Goal: Obtain resource: Download file/media

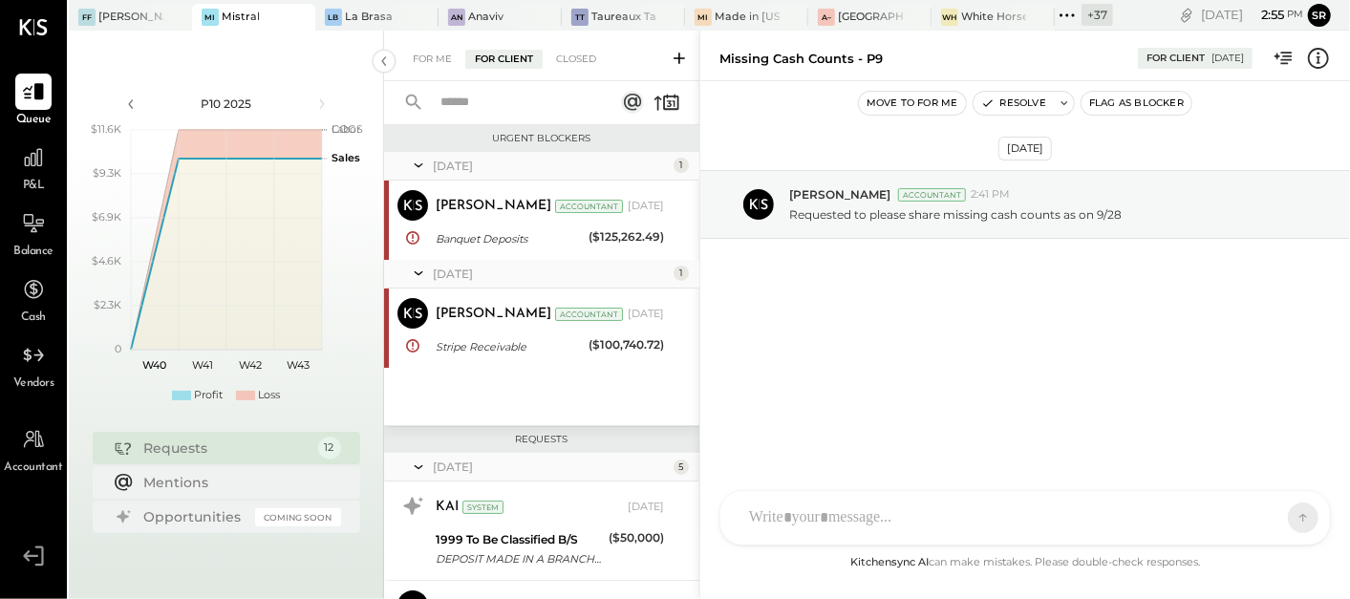
scroll to position [856, 0]
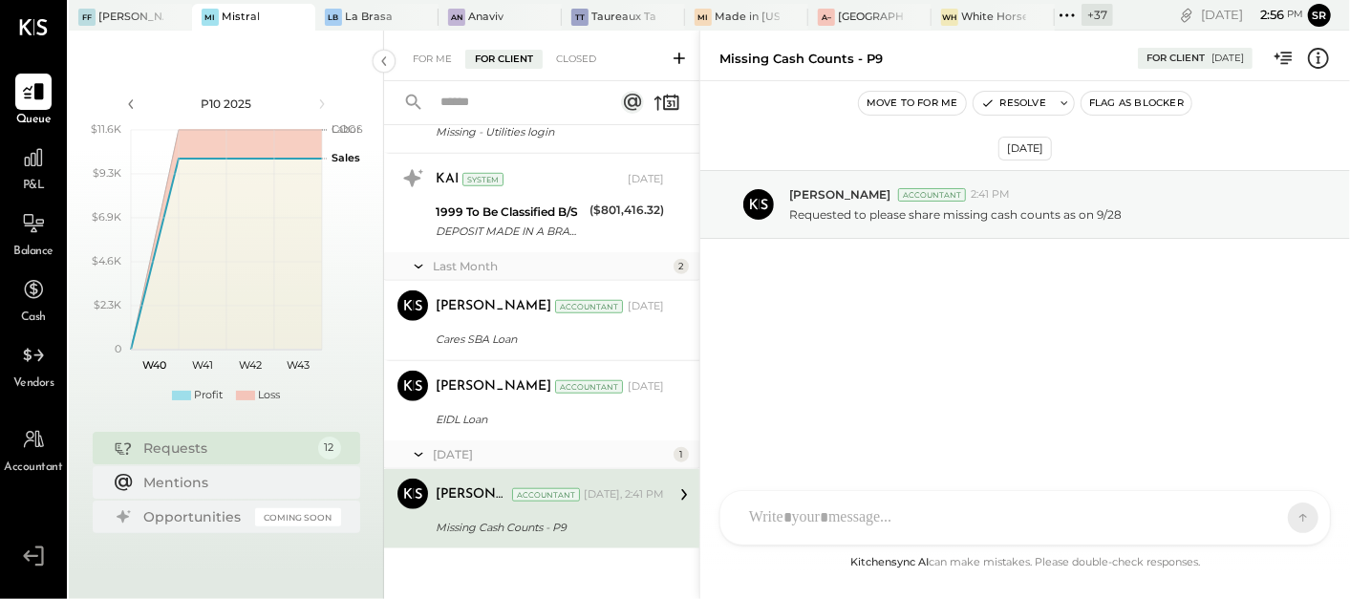
click at [507, 526] on div "Missing Cash Counts - P9" at bounding box center [547, 527] width 223 height 19
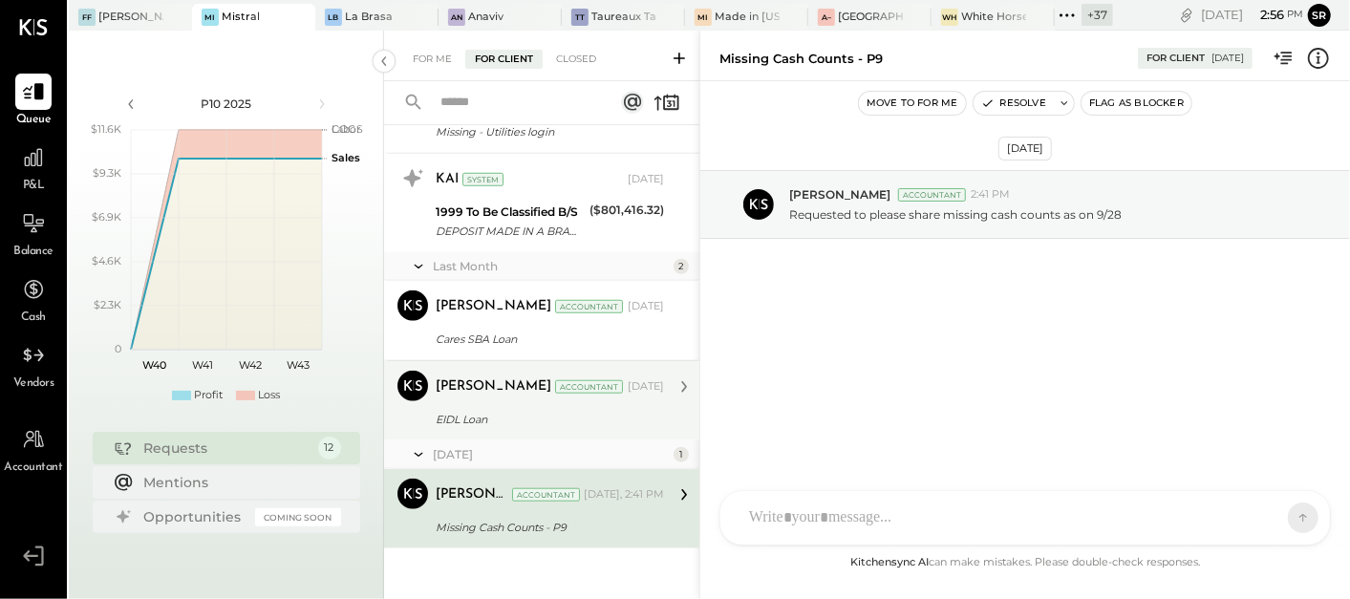
click at [513, 423] on div "EIDL Loan" at bounding box center [547, 419] width 223 height 19
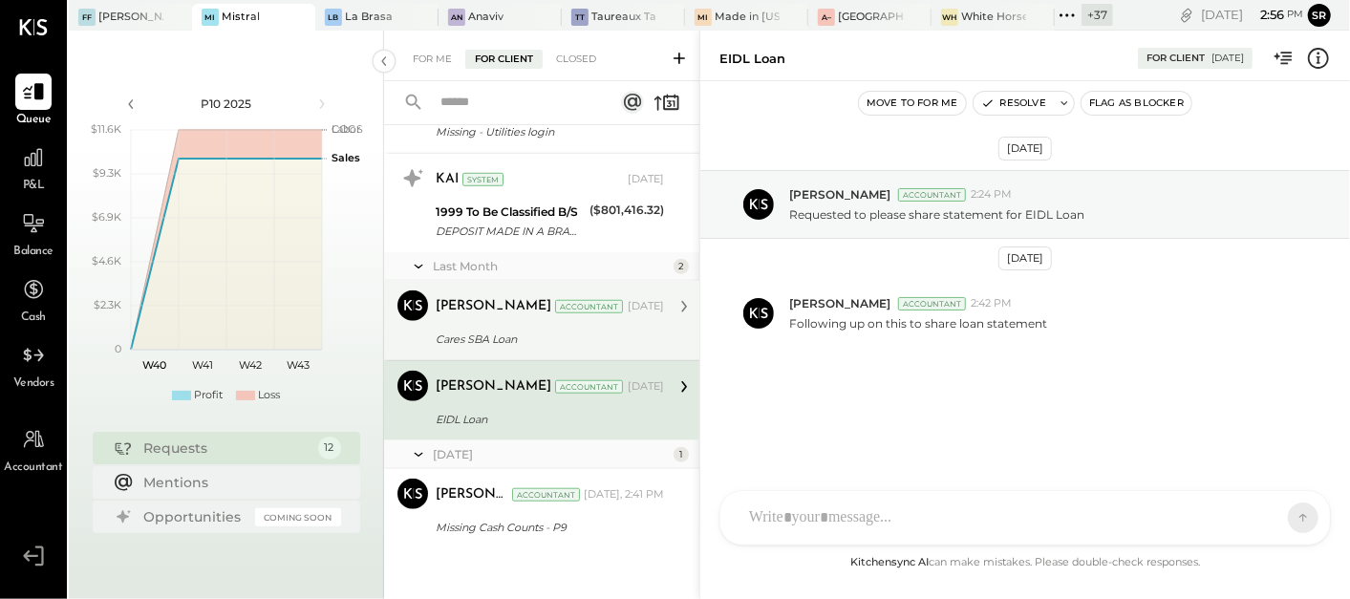
click at [500, 335] on div "Cares SBA Loan" at bounding box center [547, 339] width 223 height 19
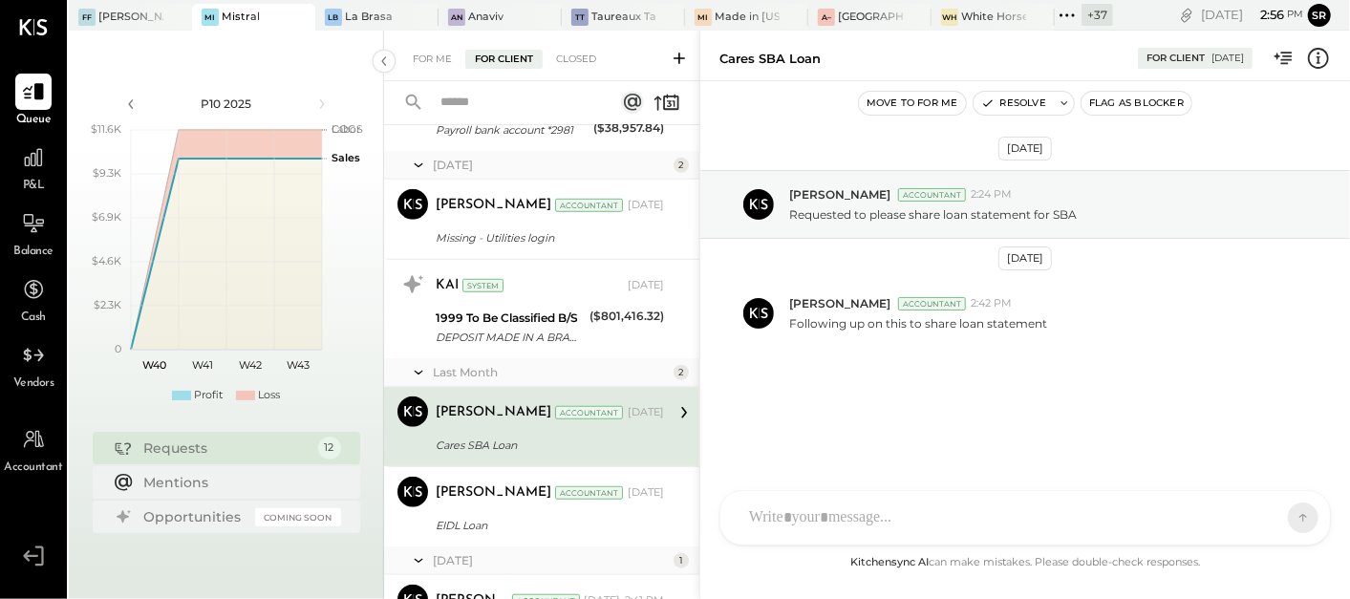
click at [526, 364] on div "Last Month" at bounding box center [551, 372] width 236 height 16
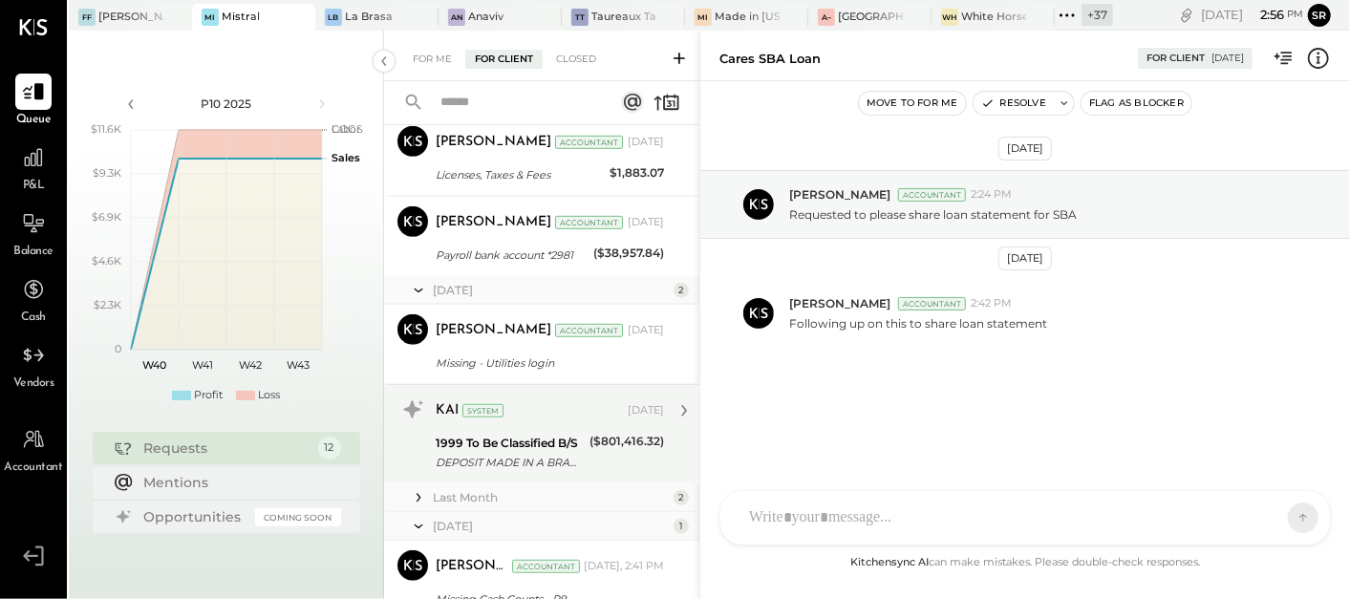
scroll to position [591, 0]
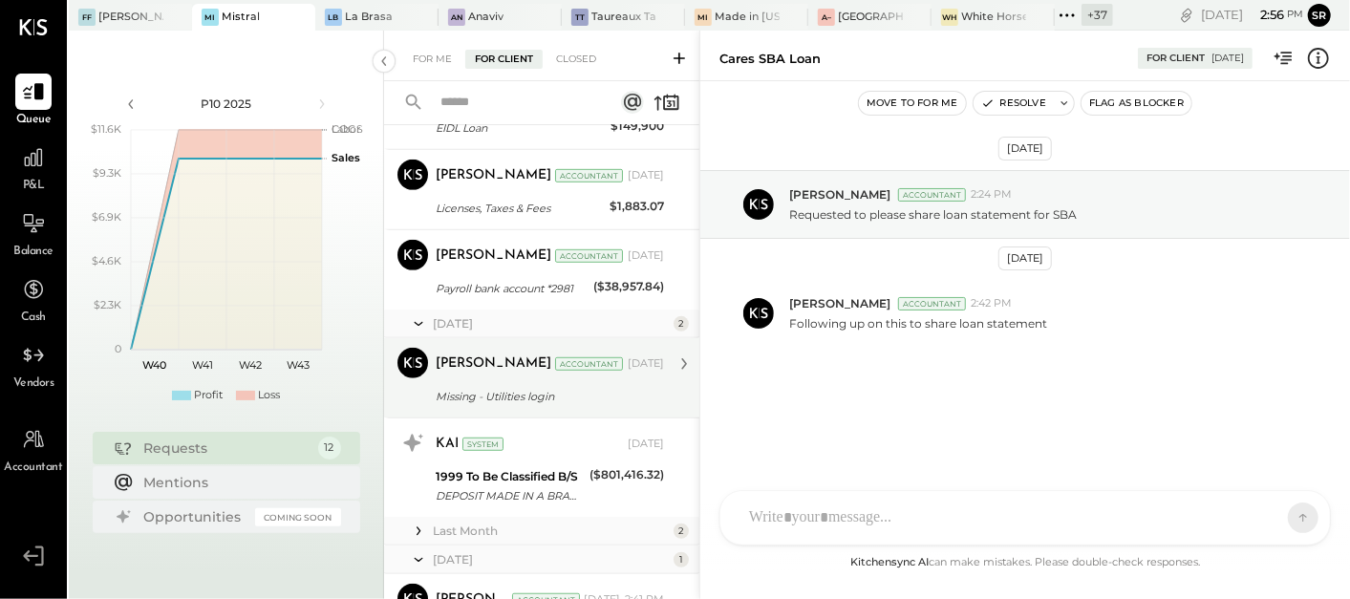
click at [518, 390] on div "Missing - Utilities login" at bounding box center [547, 396] width 223 height 19
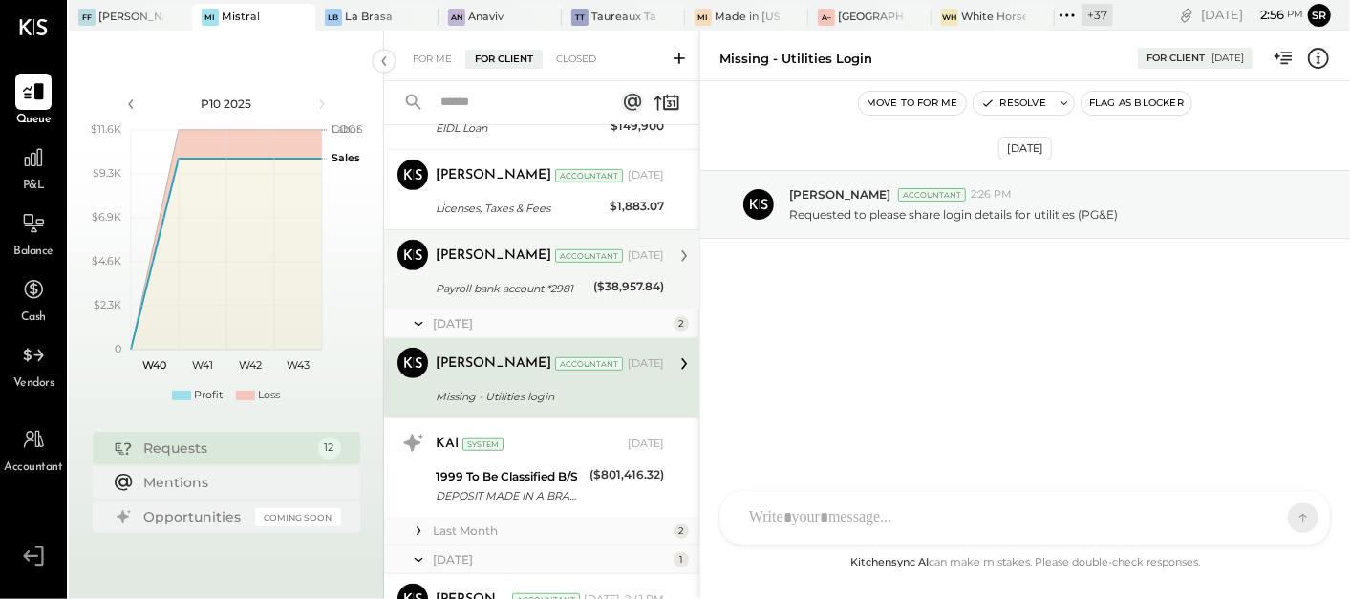
click at [532, 291] on div "Payroll bank account *2981" at bounding box center [512, 288] width 152 height 19
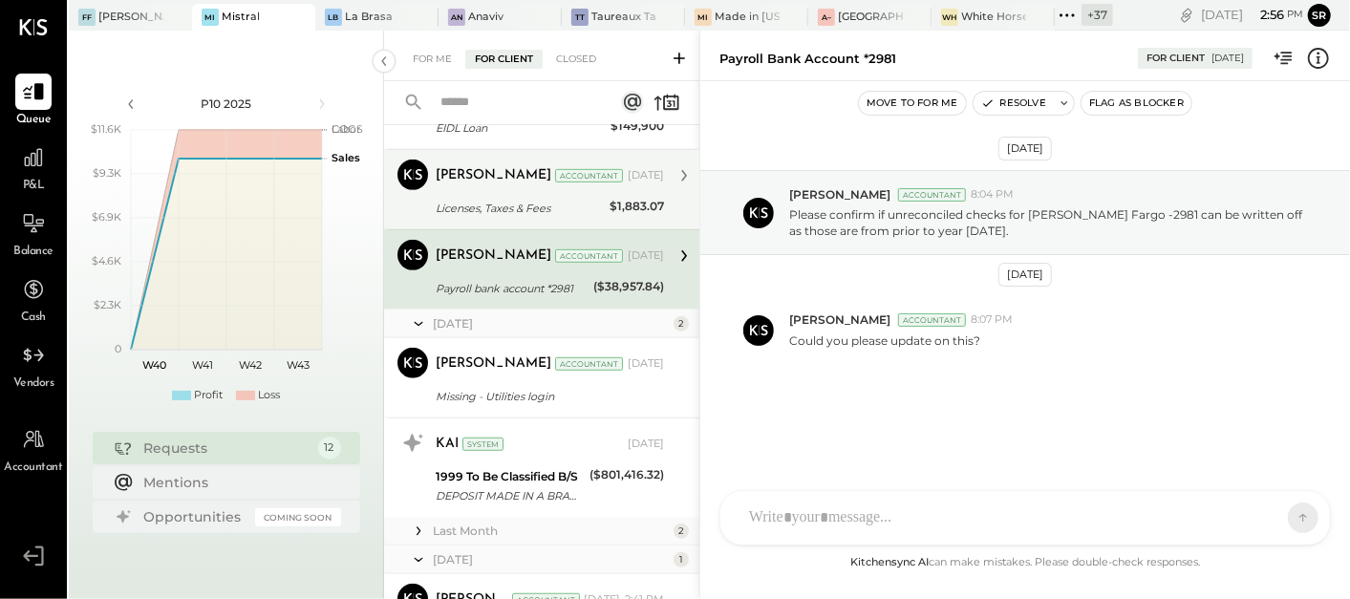
click at [520, 197] on div "Licenses, Taxes & Fees" at bounding box center [520, 208] width 168 height 23
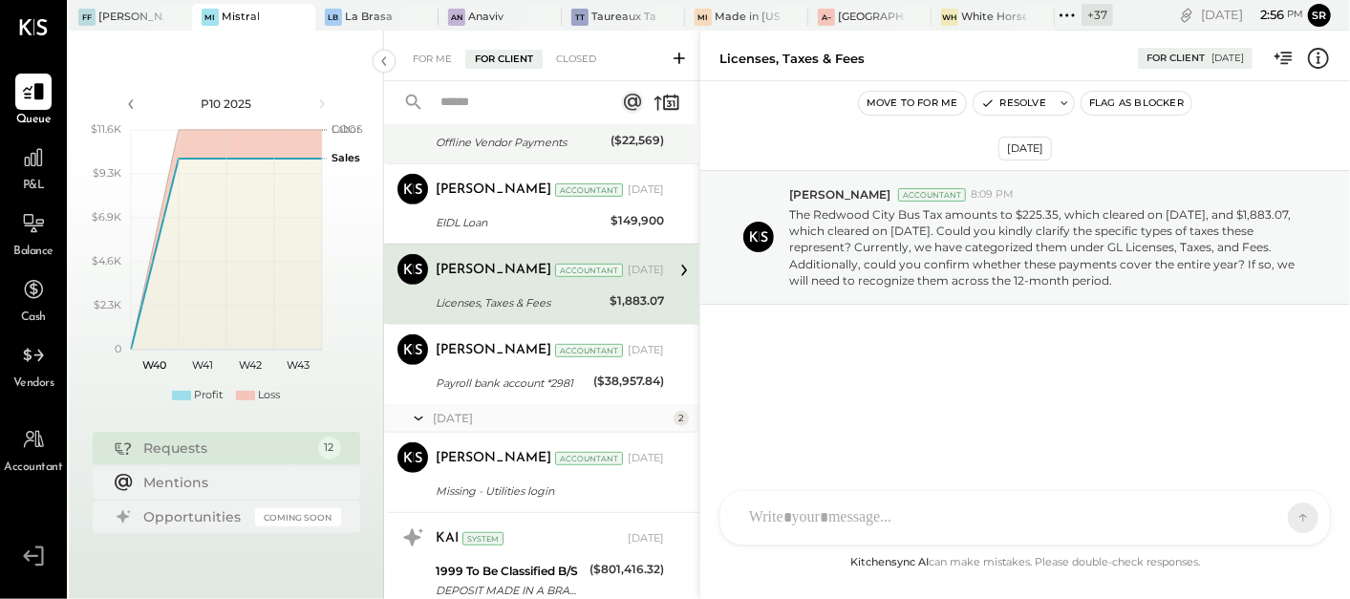
scroll to position [379, 0]
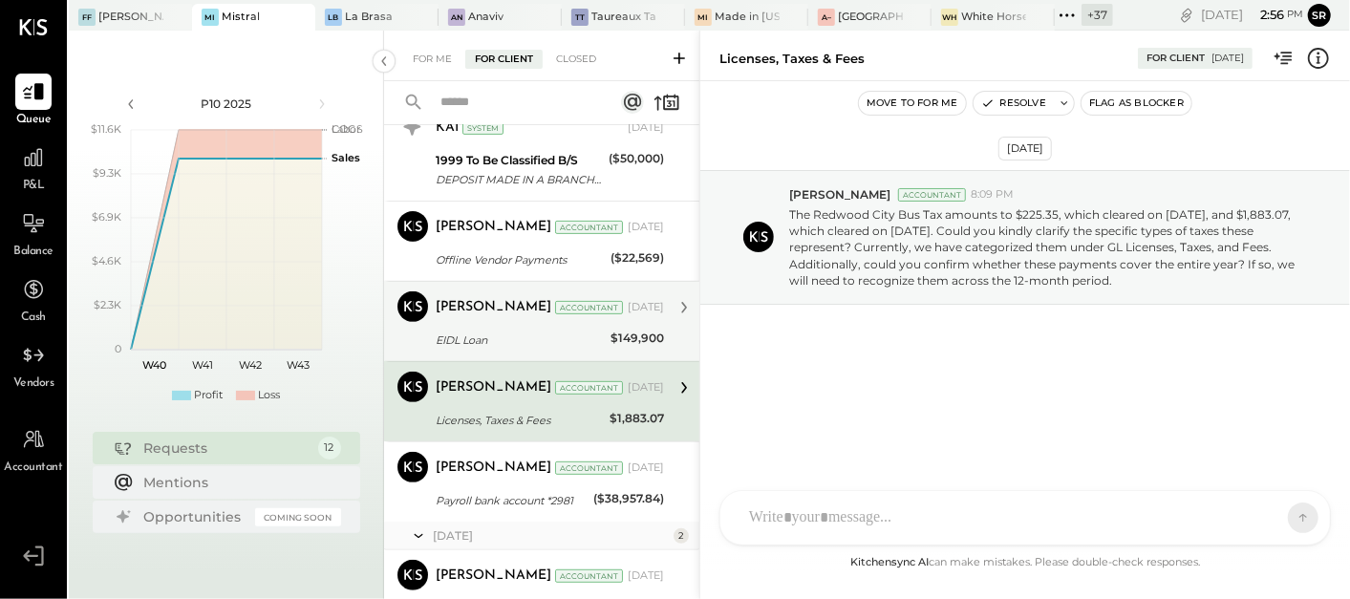
click at [497, 330] on div "[PERSON_NAME] Accountant [DATE] EIDL Loan $149,900 It appears that the balance …" at bounding box center [550, 321] width 228 height 60
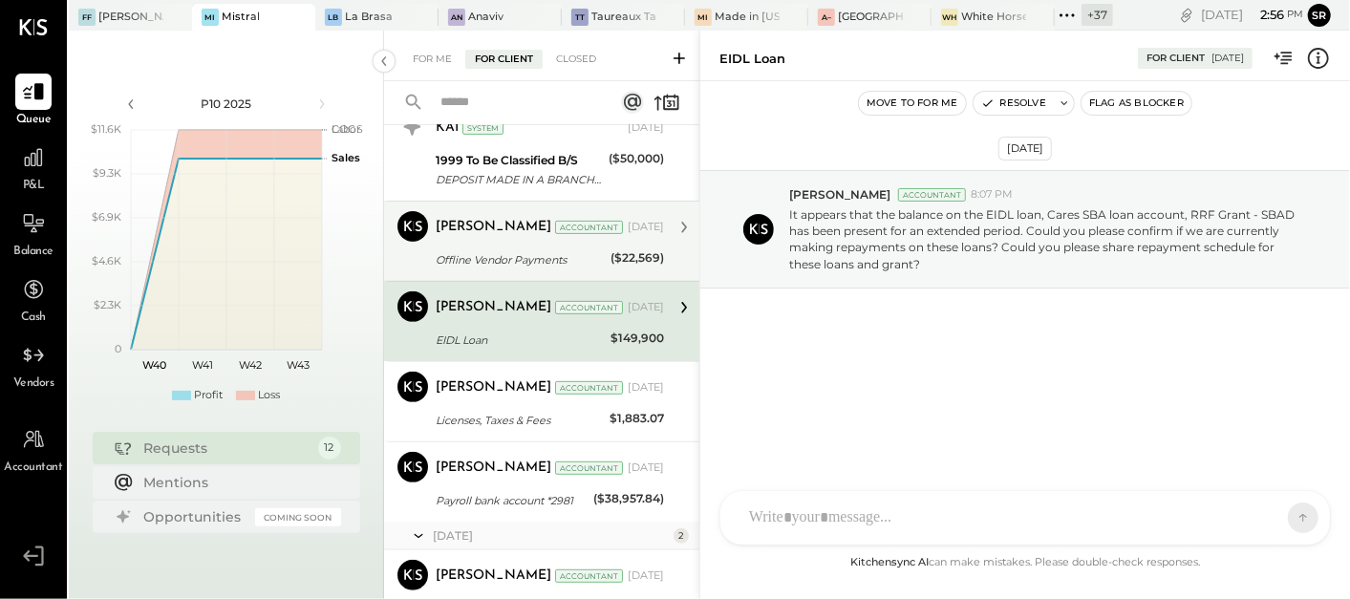
click at [511, 252] on div "Offline Vendor Payments" at bounding box center [520, 259] width 169 height 19
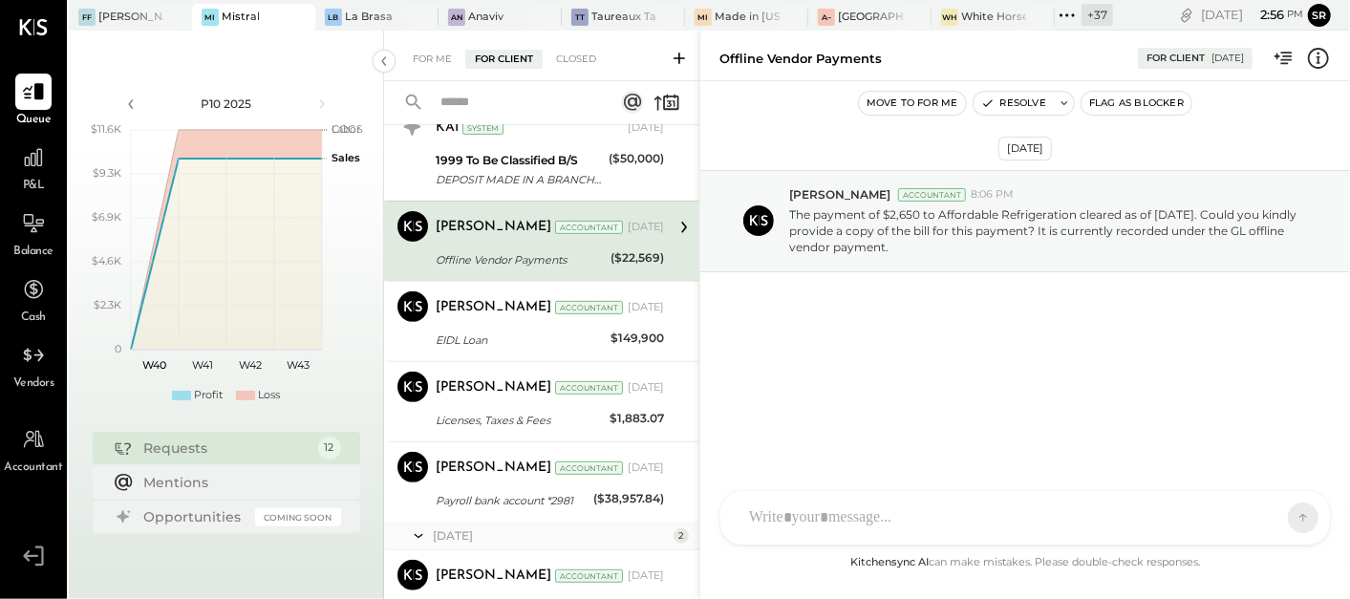
scroll to position [272, 0]
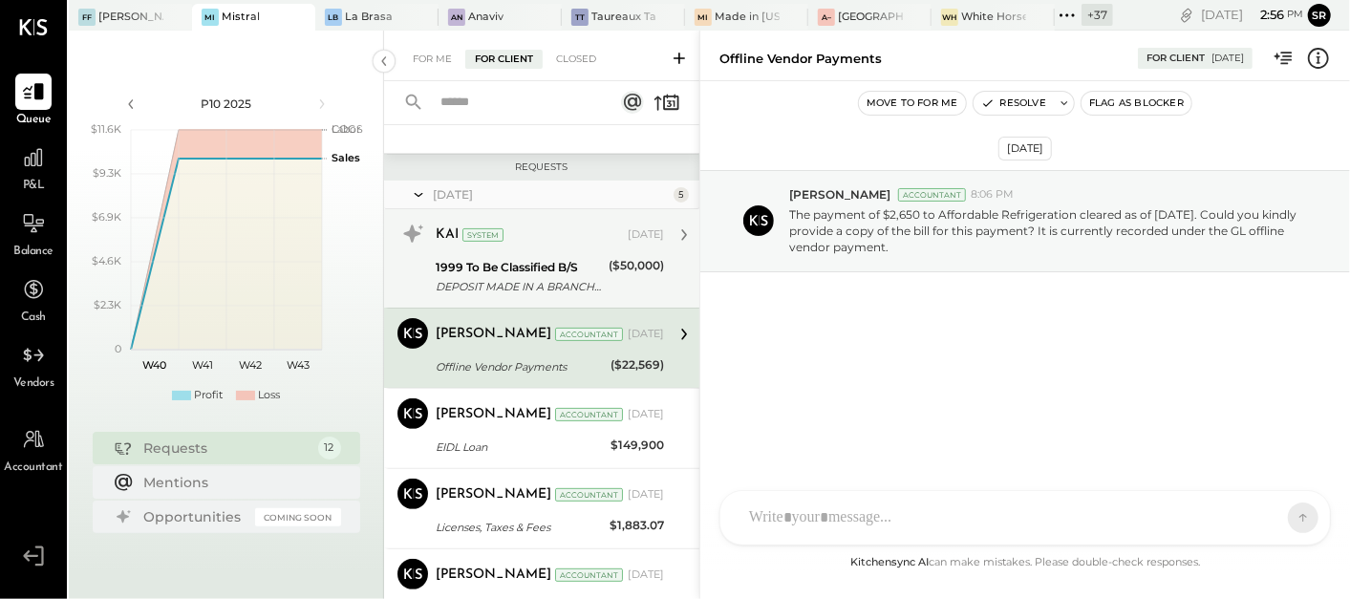
click at [534, 287] on div "DEPOSIT MADE IN A BRANCH/STORE" at bounding box center [519, 286] width 167 height 19
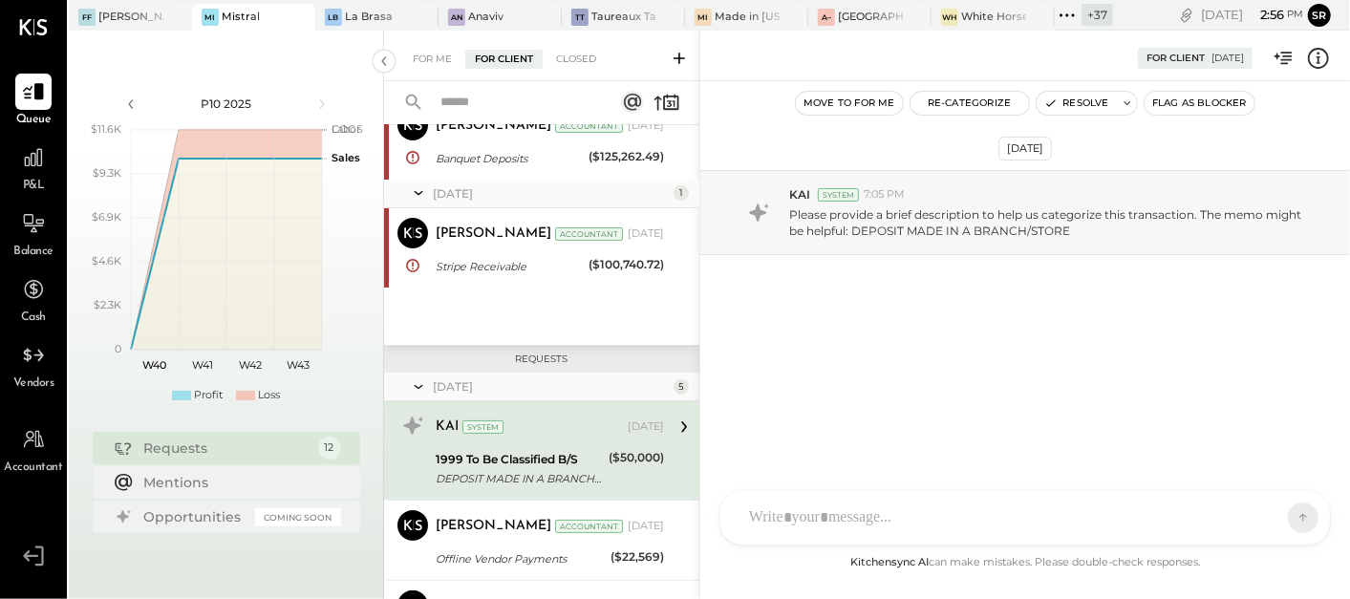
scroll to position [60, 0]
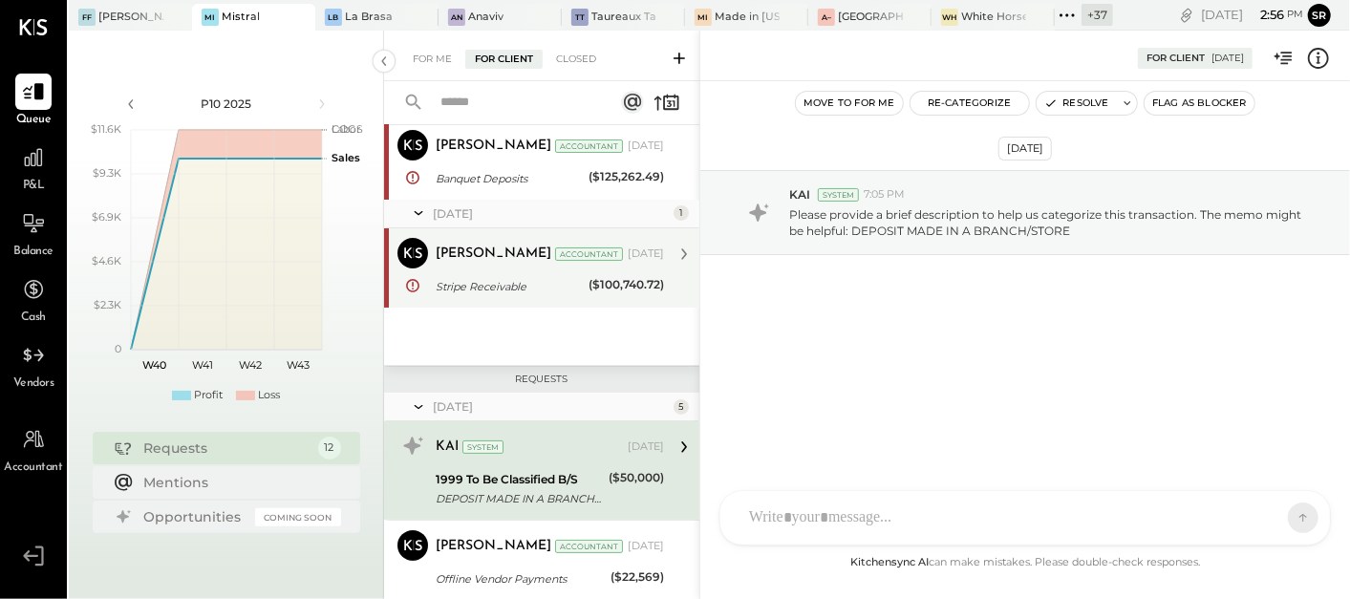
click at [507, 278] on div "Stripe Receivable" at bounding box center [509, 286] width 147 height 19
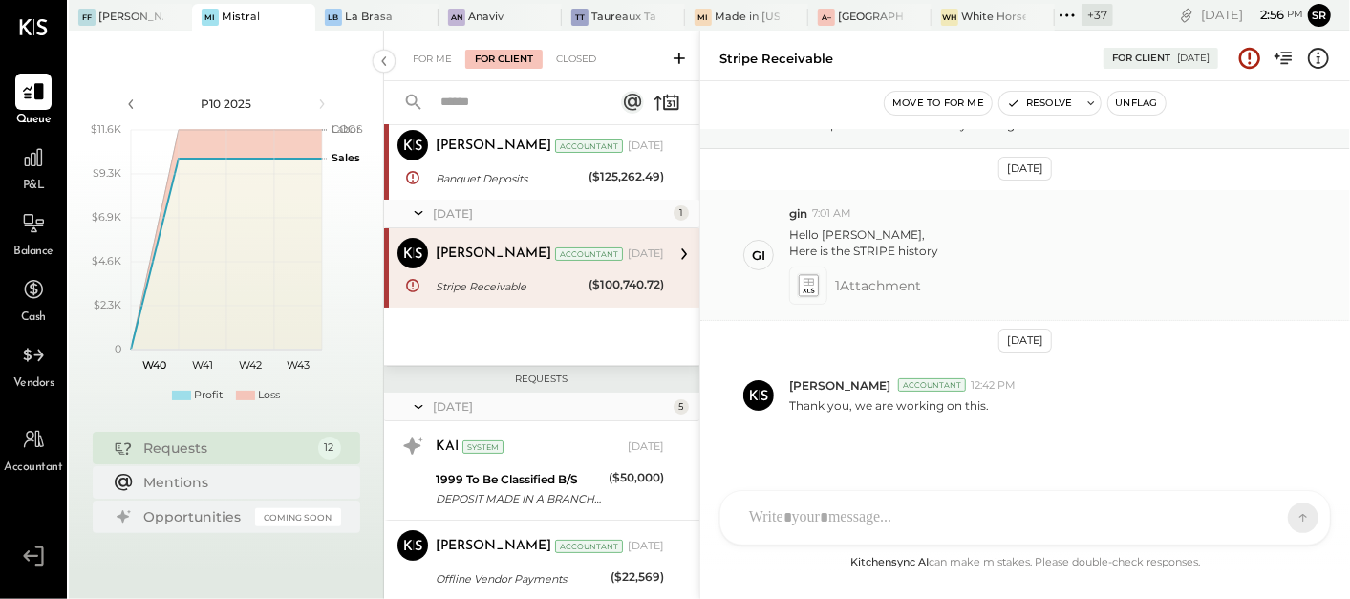
scroll to position [125, 0]
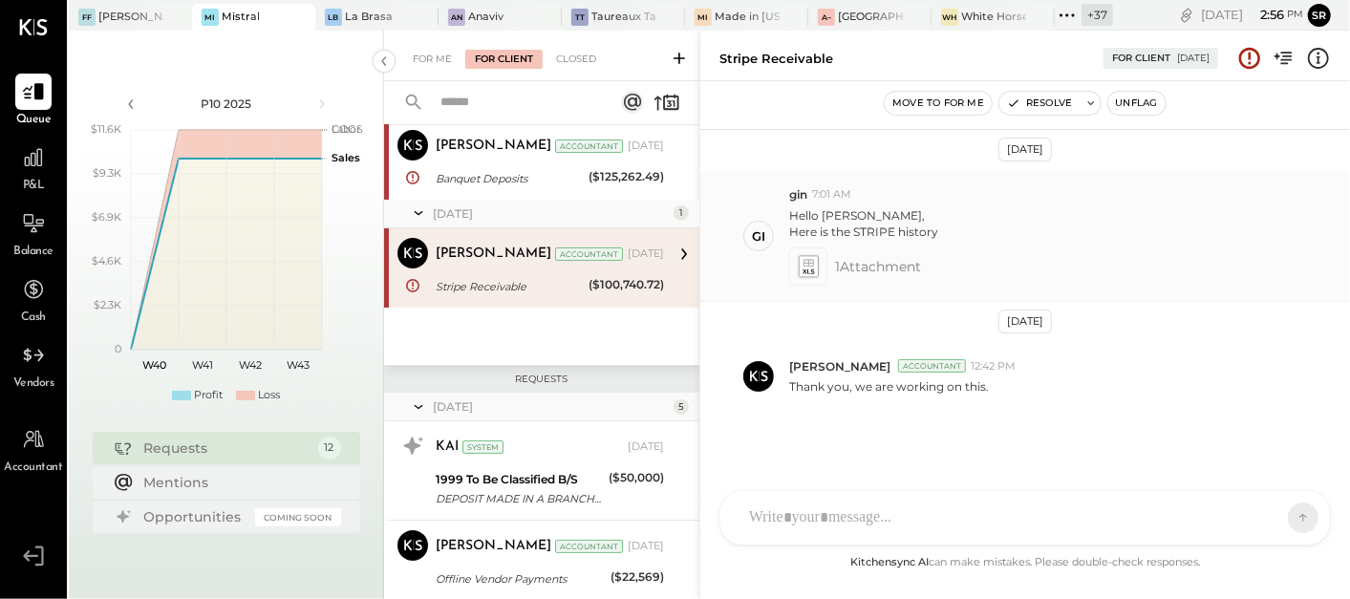
click at [803, 262] on icon at bounding box center [808, 266] width 20 height 22
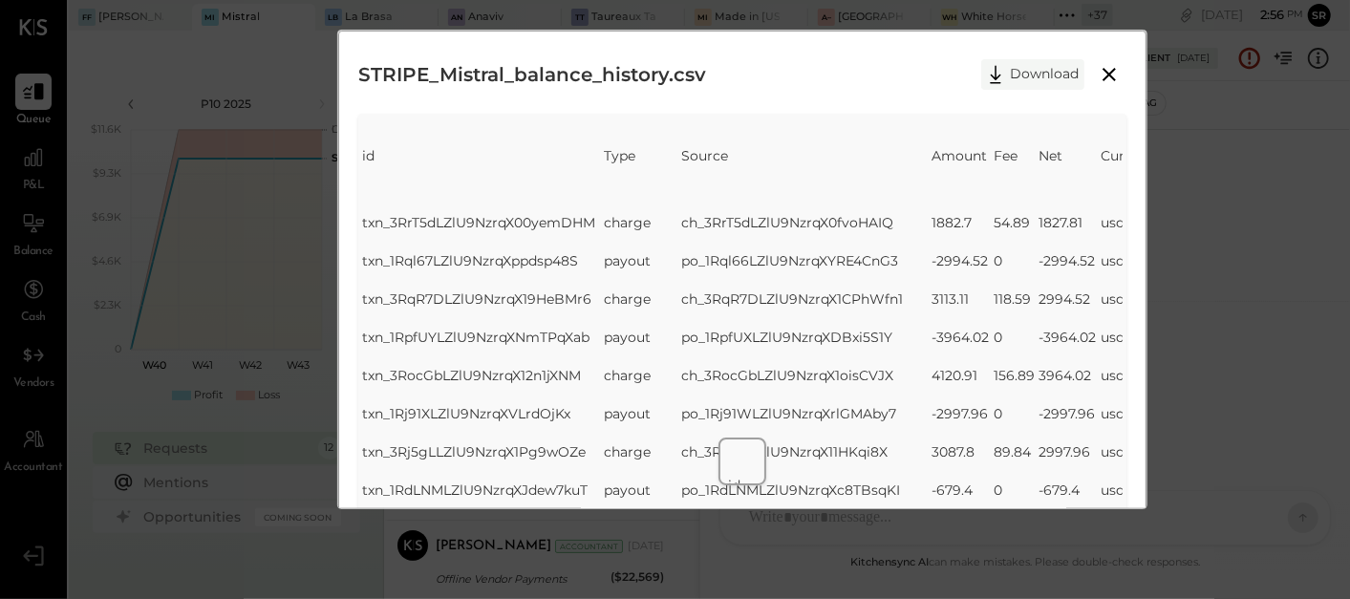
click at [1012, 78] on button "Download" at bounding box center [1032, 74] width 103 height 31
